Goal: Navigation & Orientation: Find specific page/section

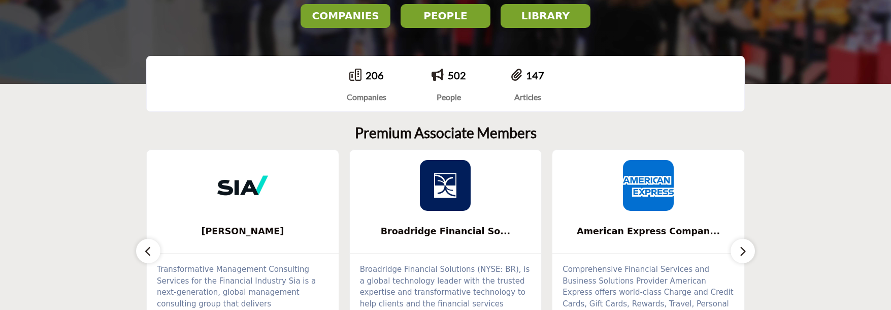
scroll to position [305, 0]
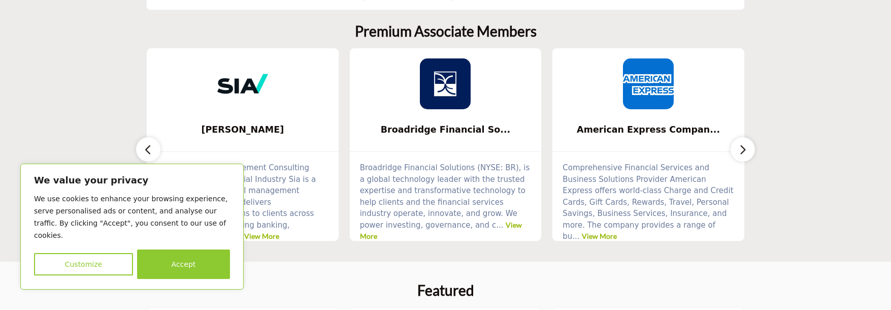
click at [743, 148] on icon "button" at bounding box center [743, 149] width 8 height 13
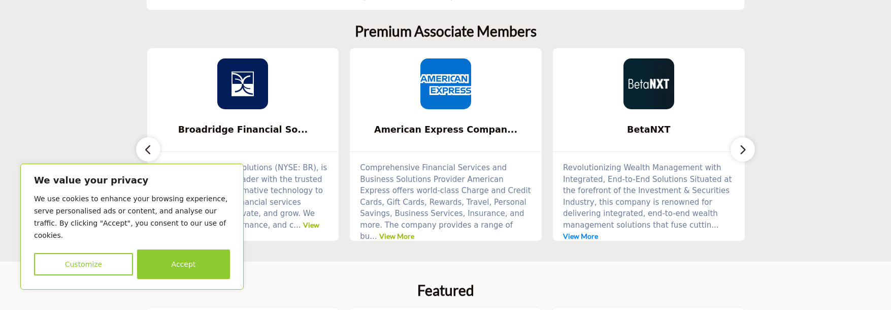
click at [598, 232] on link "View More" at bounding box center [580, 236] width 35 height 9
click at [740, 154] on icon "button" at bounding box center [743, 149] width 8 height 13
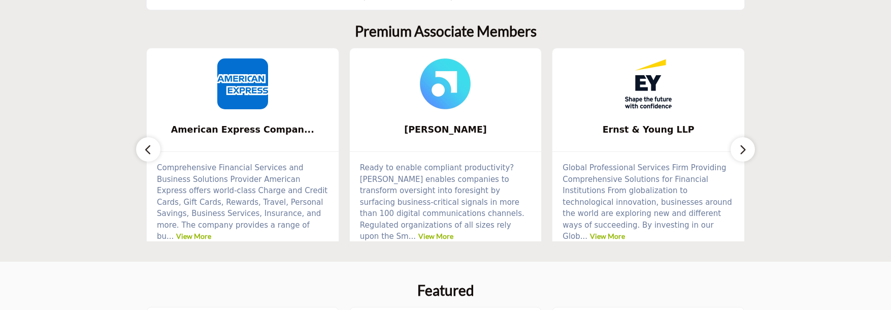
scroll to position [305, 0]
click at [743, 151] on icon "button" at bounding box center [743, 149] width 8 height 13
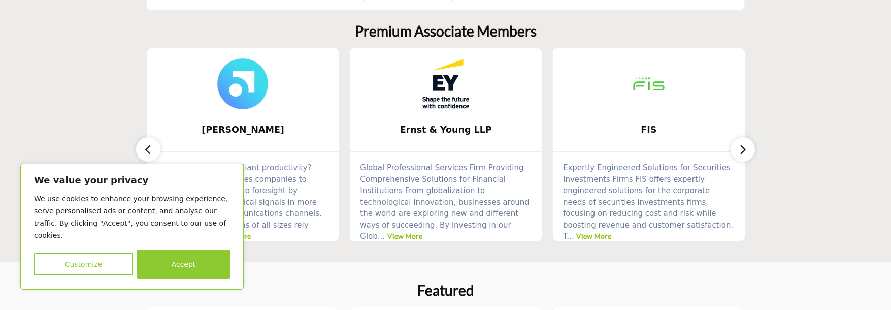
click at [743, 151] on icon "button" at bounding box center [743, 149] width 8 height 13
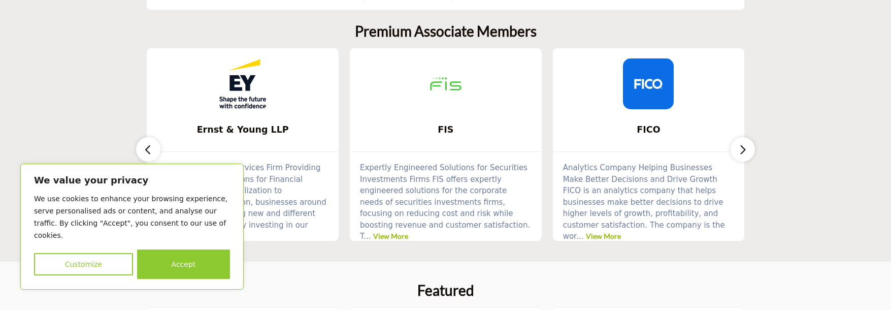
click at [743, 151] on icon "button" at bounding box center [743, 149] width 8 height 13
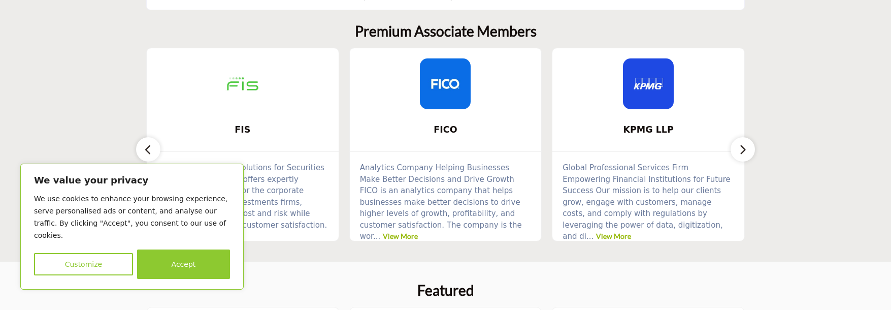
click at [743, 151] on icon "button" at bounding box center [743, 149] width 8 height 13
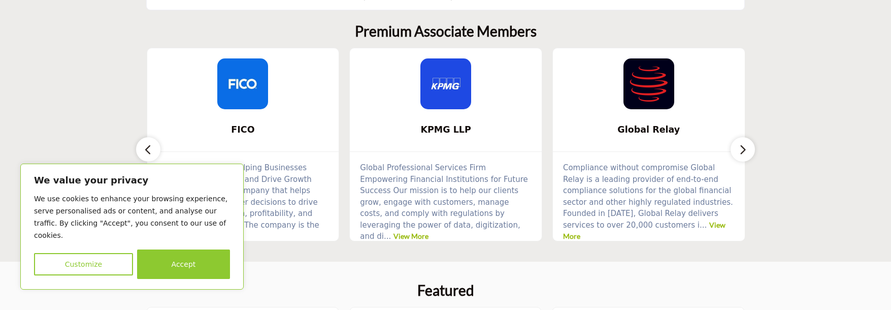
click at [743, 151] on icon "button" at bounding box center [743, 149] width 8 height 13
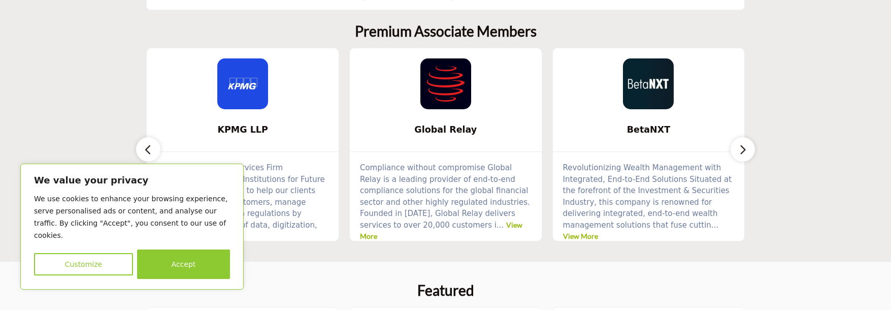
click at [743, 151] on icon "button" at bounding box center [743, 149] width 8 height 13
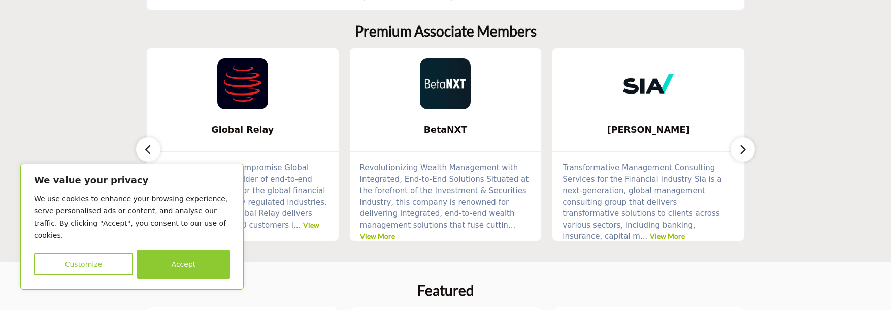
click at [743, 151] on icon "button" at bounding box center [743, 149] width 8 height 13
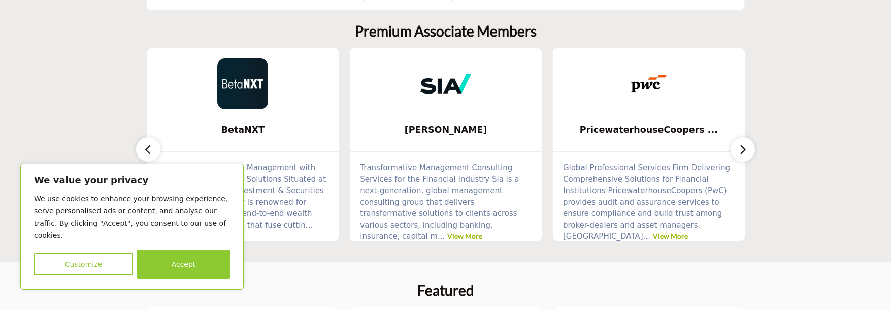
click at [735, 152] on button "button" at bounding box center [743, 149] width 24 height 24
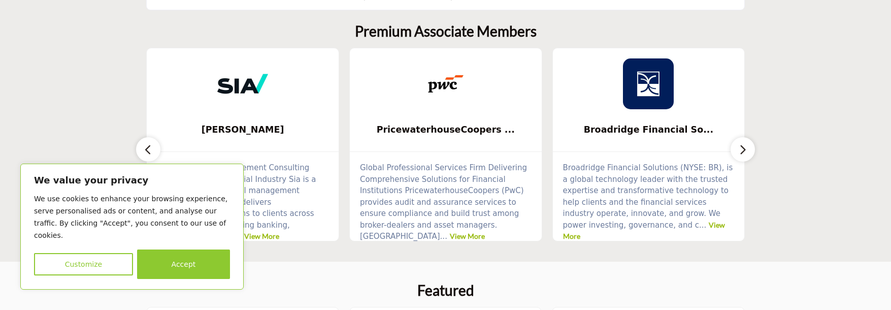
click at [735, 152] on button "button" at bounding box center [743, 149] width 24 height 24
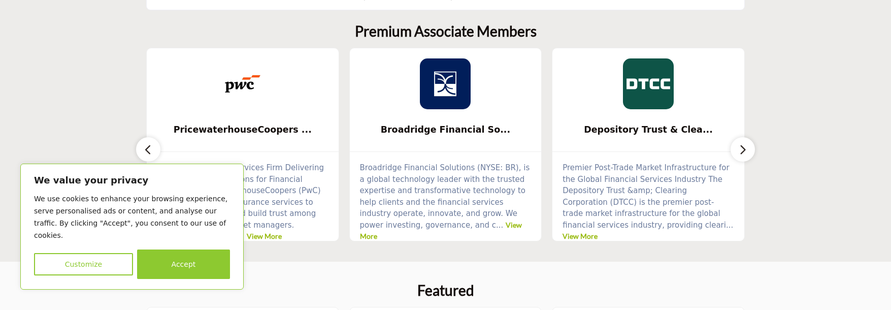
click at [735, 152] on button "button" at bounding box center [743, 149] width 24 height 24
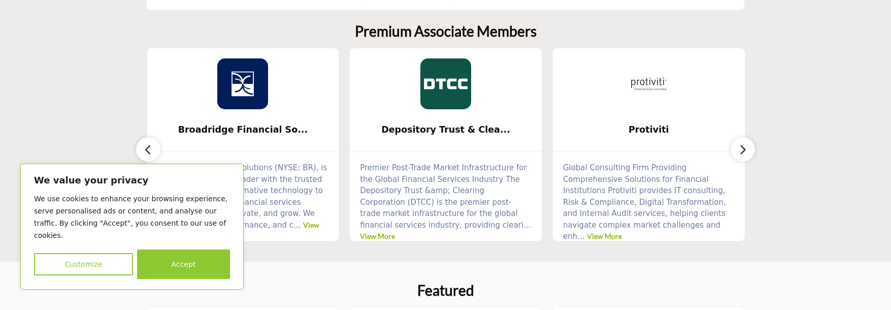
click at [735, 152] on button "button" at bounding box center [743, 149] width 24 height 24
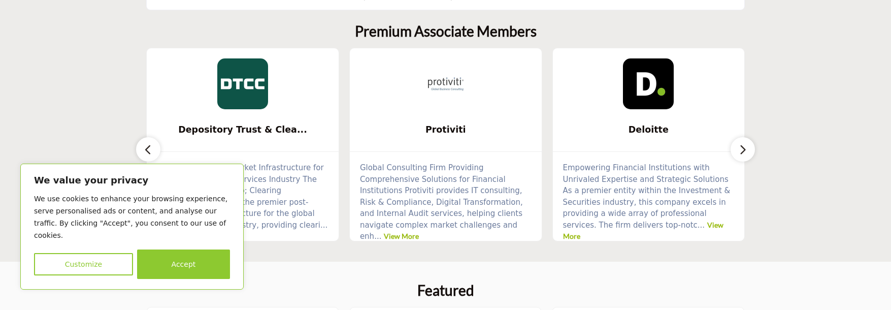
click at [735, 152] on button "button" at bounding box center [743, 149] width 24 height 24
click at [741, 151] on icon "button" at bounding box center [743, 149] width 8 height 13
click at [93, 259] on button "Customize" at bounding box center [83, 264] width 99 height 22
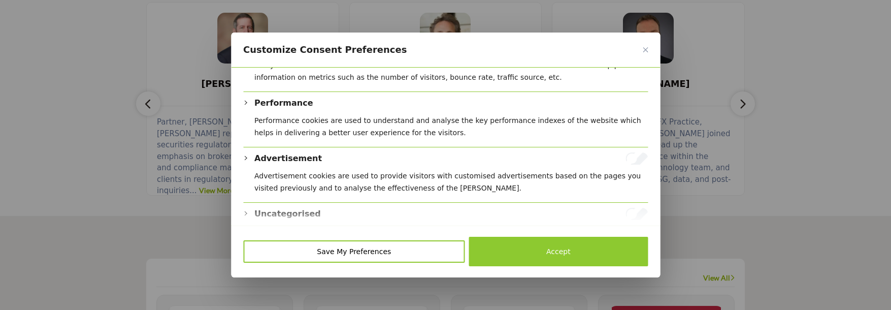
scroll to position [238, 0]
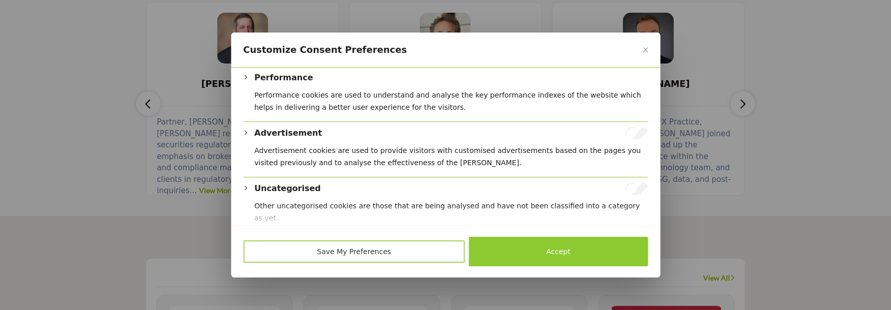
click at [380, 246] on button "Save My Preferences" at bounding box center [354, 251] width 222 height 22
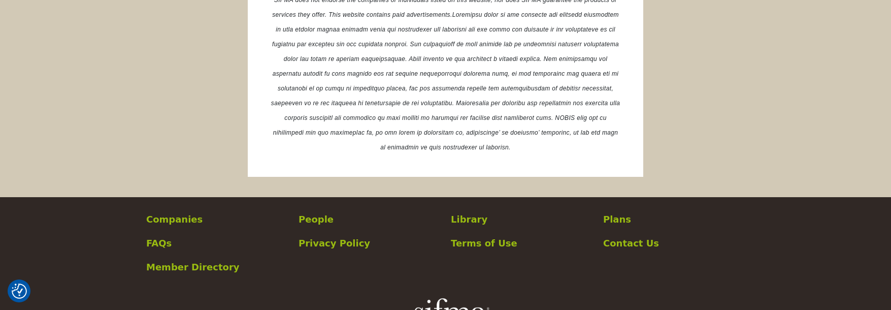
scroll to position [2069, 0]
